Goal: Transaction & Acquisition: Purchase product/service

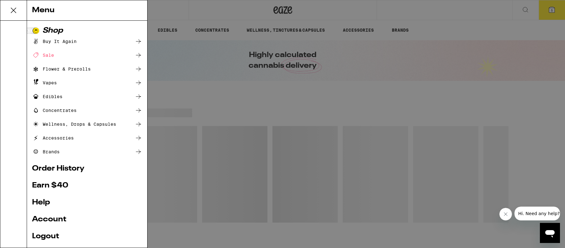
click at [58, 168] on link "Order History" at bounding box center [87, 169] width 110 height 8
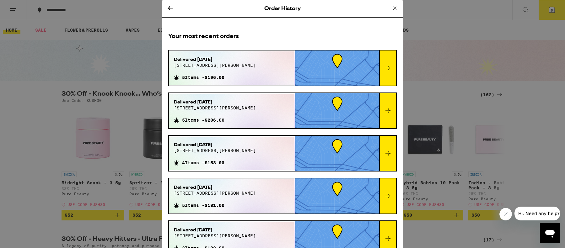
click at [168, 8] on icon at bounding box center [170, 8] width 8 height 8
